Goal: Transaction & Acquisition: Purchase product/service

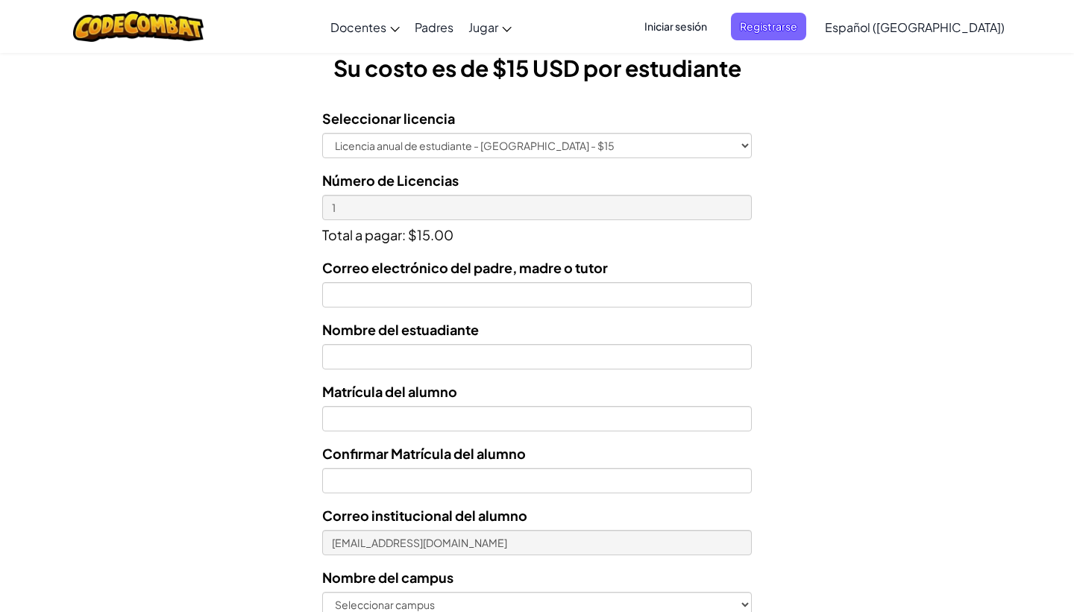
scroll to position [433, 0]
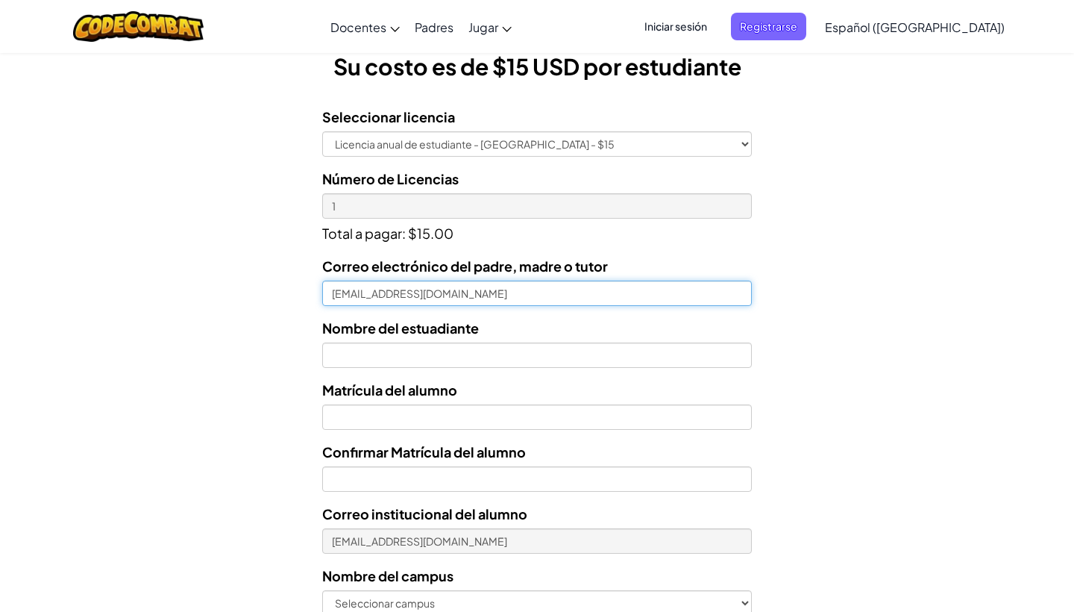
type input "[EMAIL_ADDRESS][DOMAIN_NAME]"
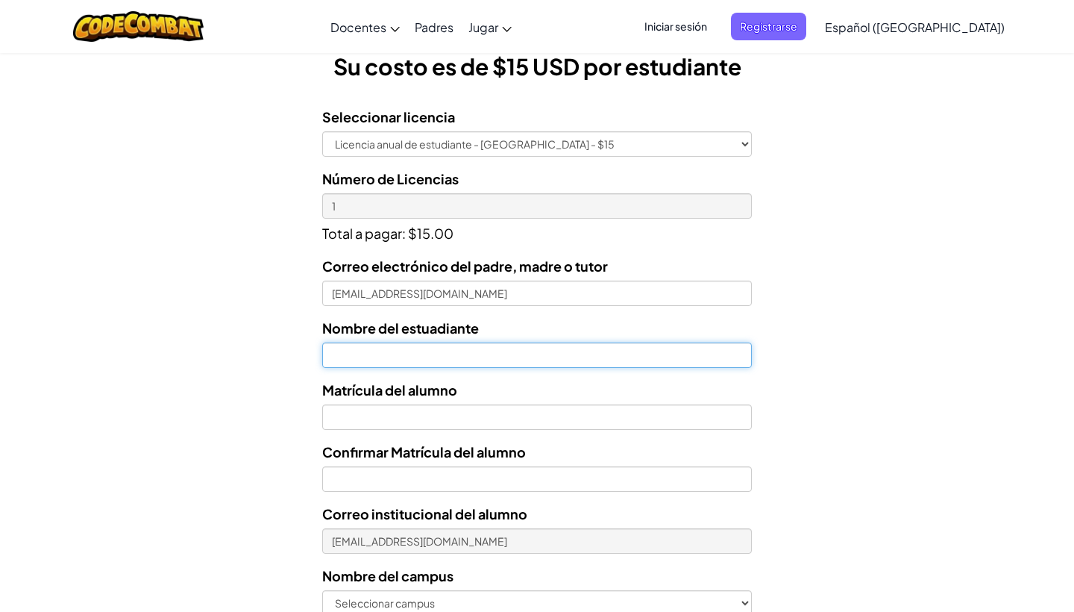
click at [513, 348] on input "text" at bounding box center [537, 354] width 430 height 25
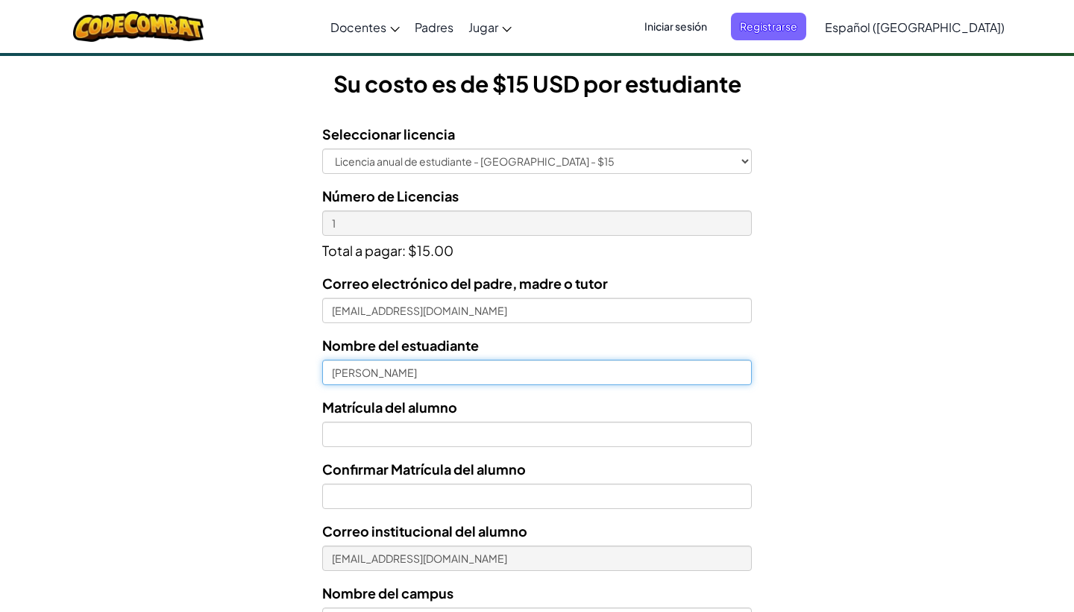
scroll to position [416, 0]
click at [354, 374] on input "[PERSON_NAME]" at bounding box center [537, 372] width 430 height 25
type input "[PERSON_NAME]"
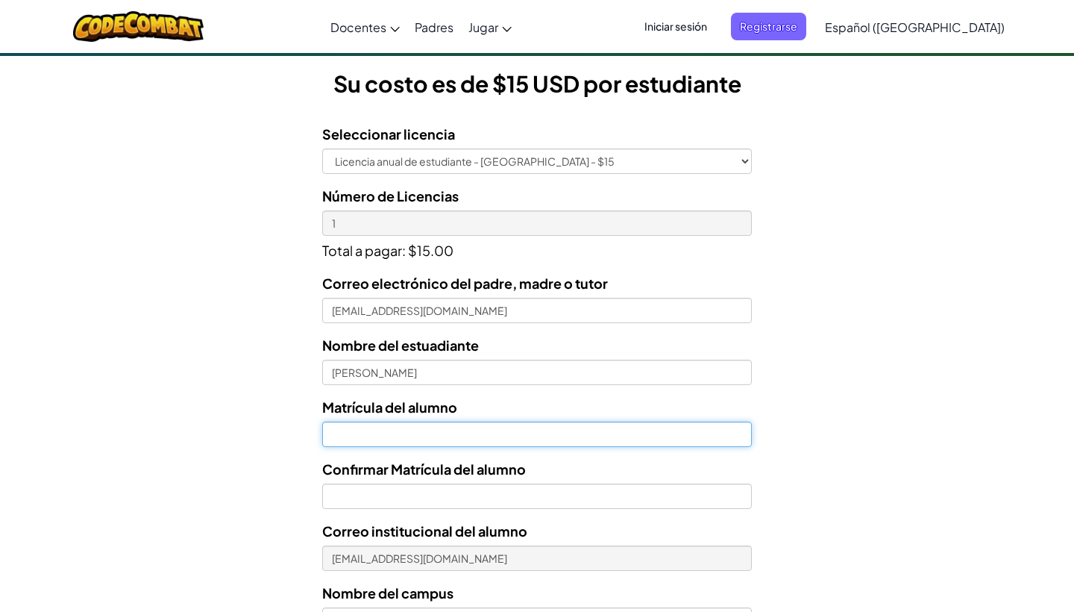
click at [398, 429] on input "Nombre del estuadiante" at bounding box center [537, 433] width 430 height 25
type input "T07168840"
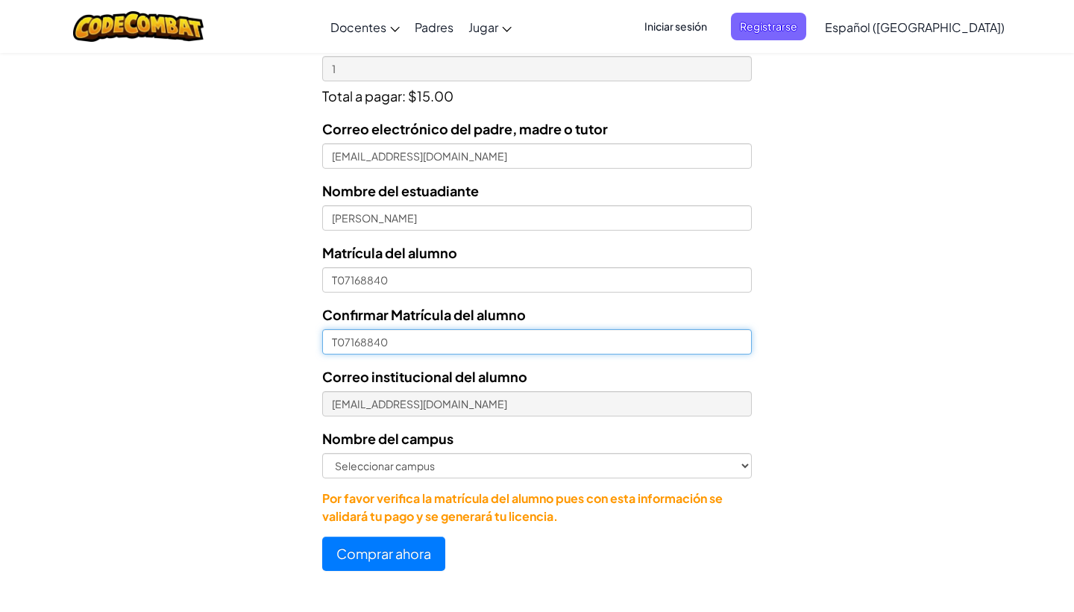
scroll to position [577, 0]
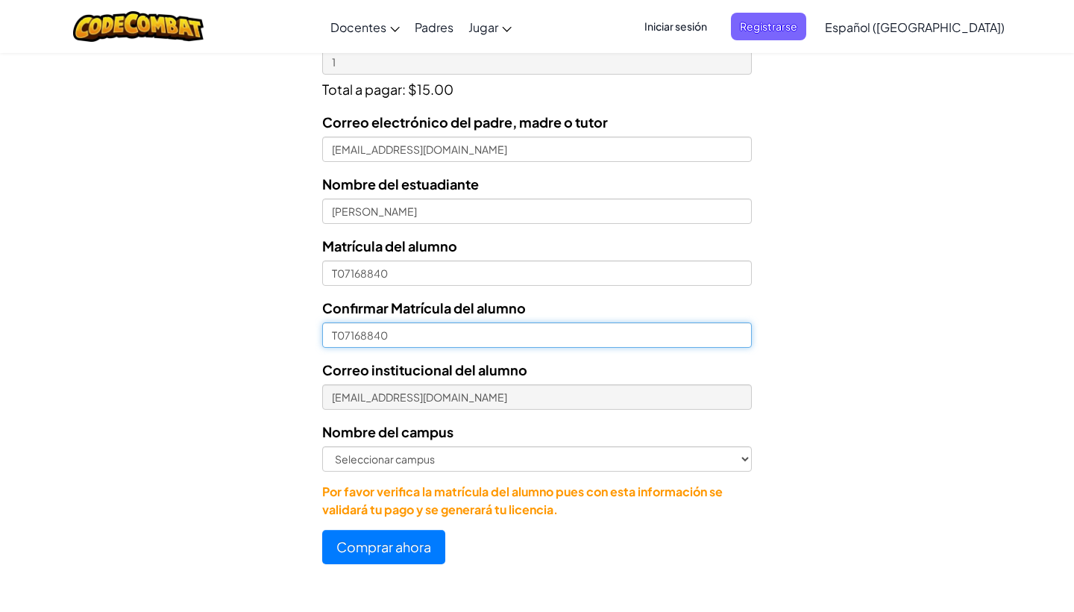
type input "T07168840"
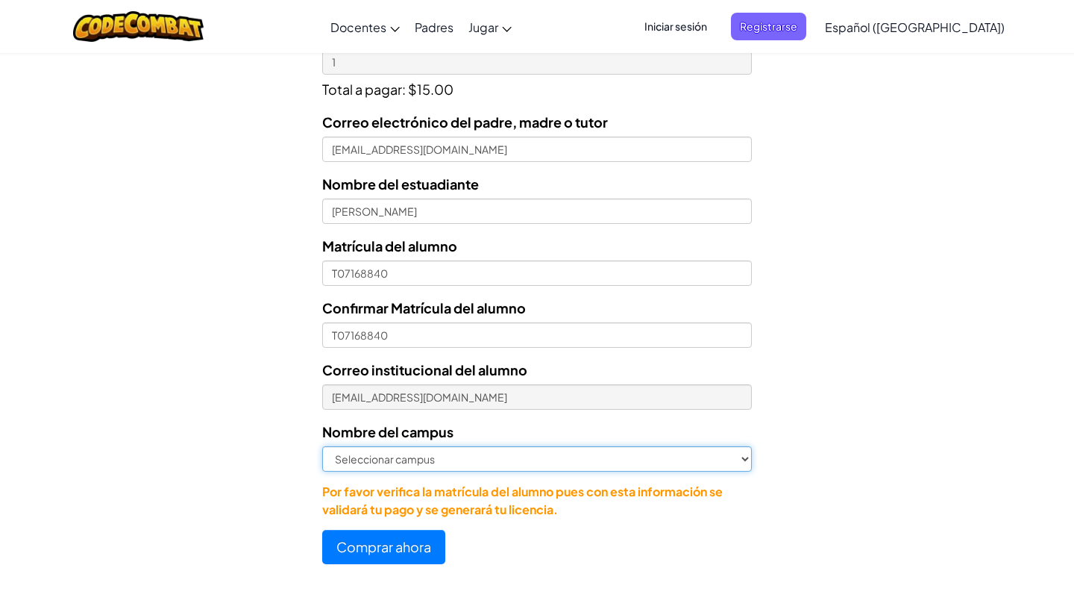
select select "Guadalajara"
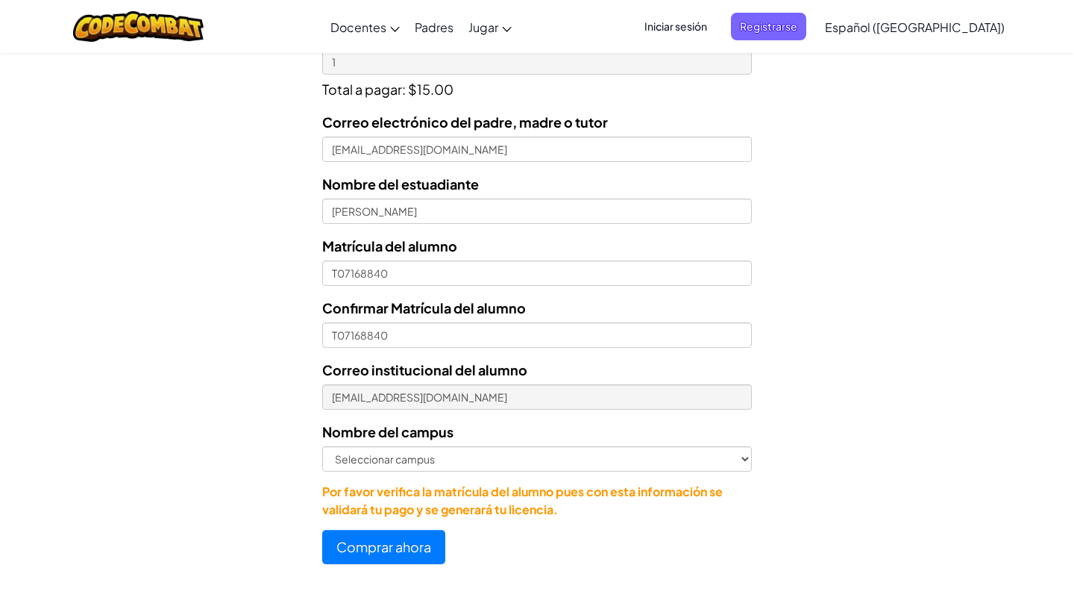
click at [399, 546] on button "Comprar ahora" at bounding box center [383, 547] width 123 height 34
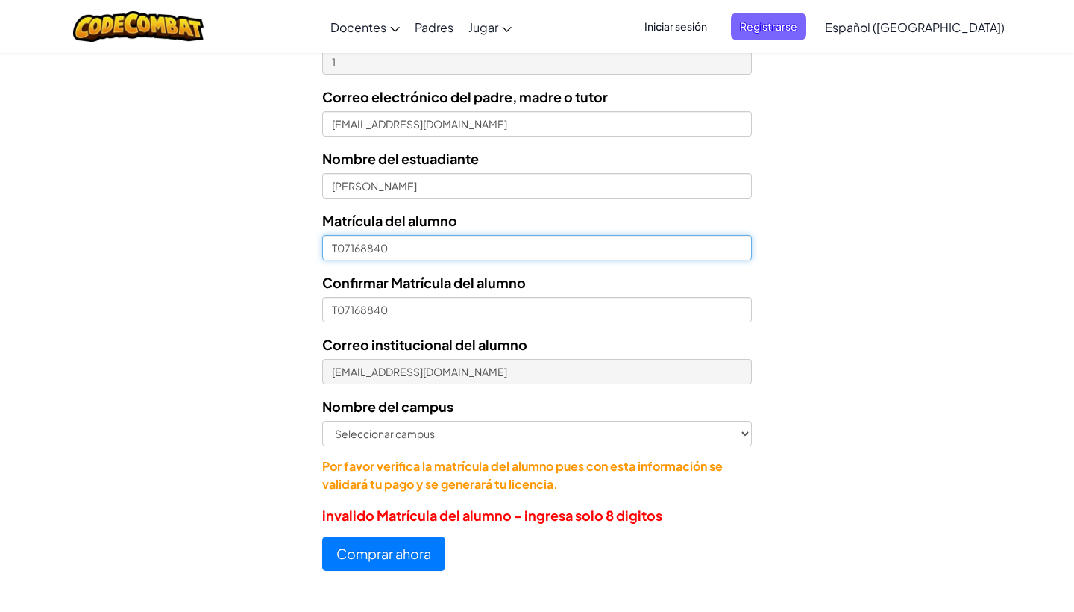
click at [340, 245] on input "T07168840" at bounding box center [537, 247] width 430 height 25
type input "07168840"
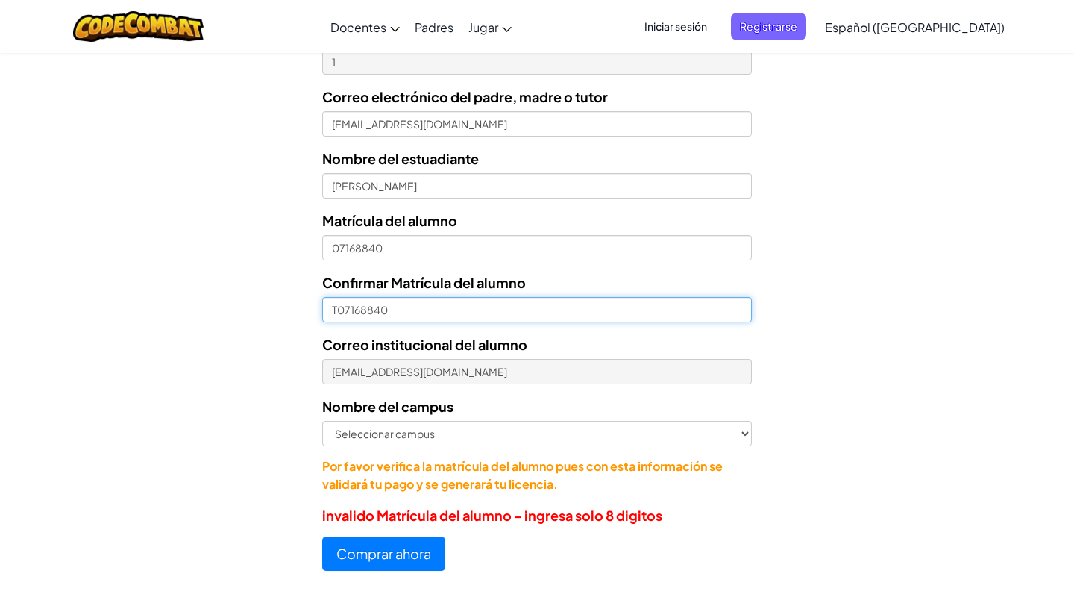
click at [336, 309] on input "T07168840" at bounding box center [537, 309] width 430 height 25
type input "07168840"
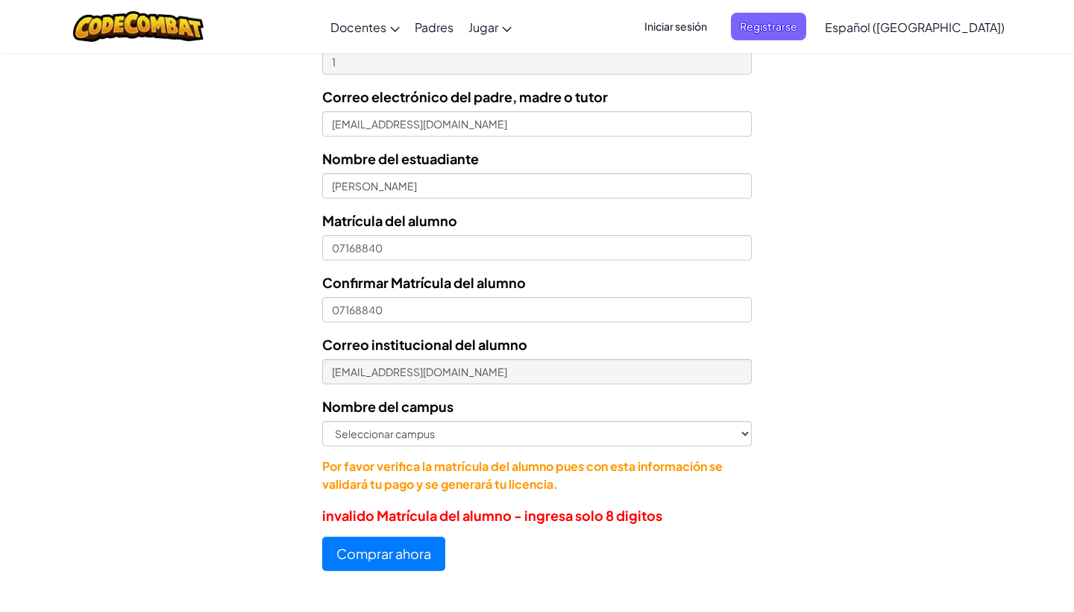
click at [371, 548] on button "Comprar ahora" at bounding box center [383, 553] width 123 height 34
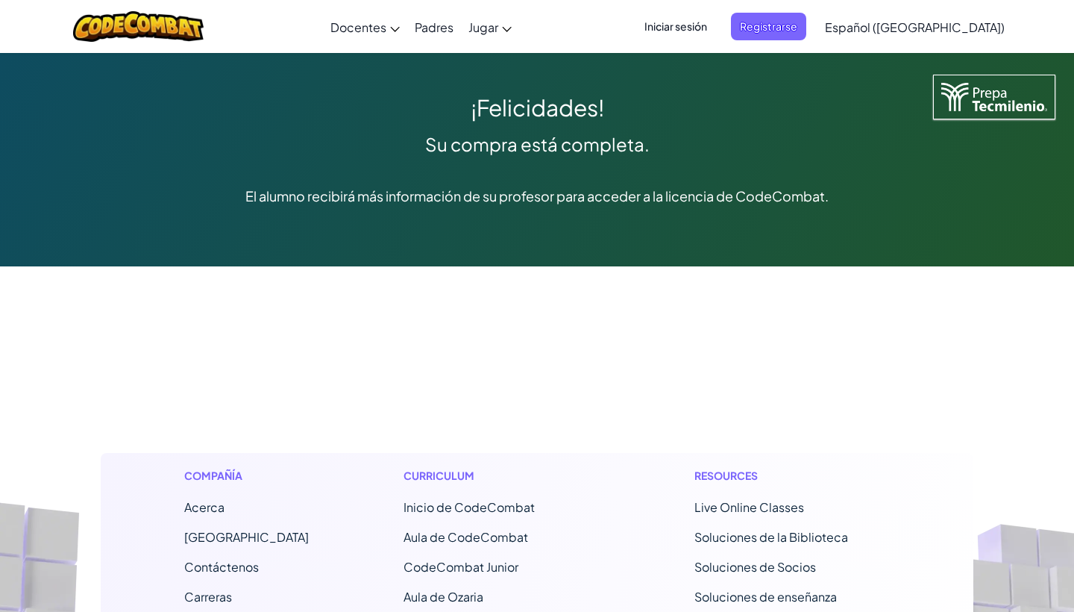
click at [716, 26] on span "Iniciar sesión" at bounding box center [676, 27] width 81 height 28
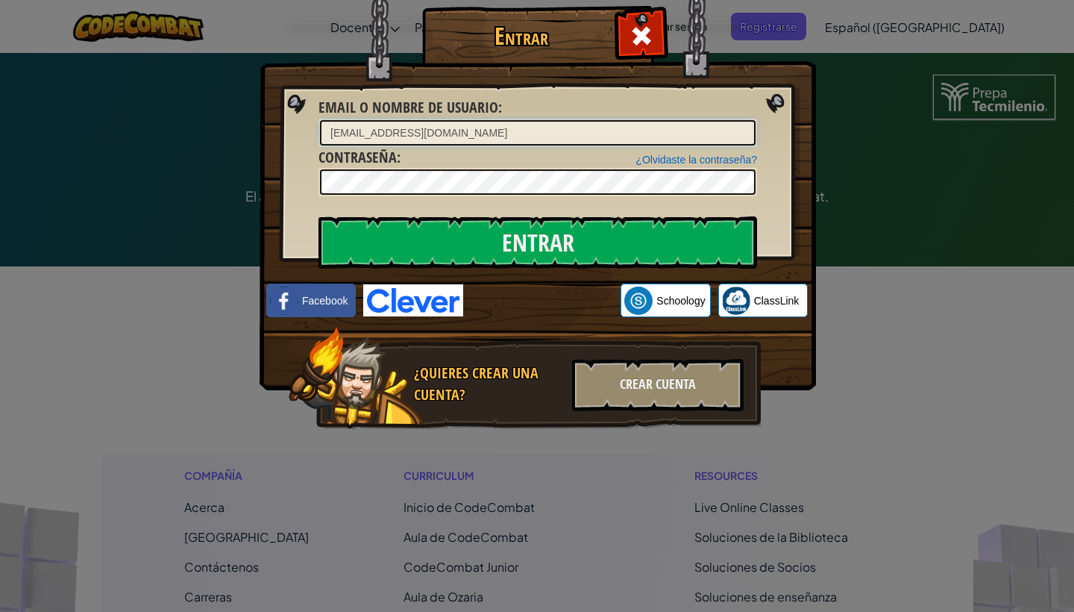
type input "[EMAIL_ADDRESS][DOMAIN_NAME]"
click at [644, 238] on input "Entrar" at bounding box center [538, 242] width 439 height 52
